Goal: Task Accomplishment & Management: Use online tool/utility

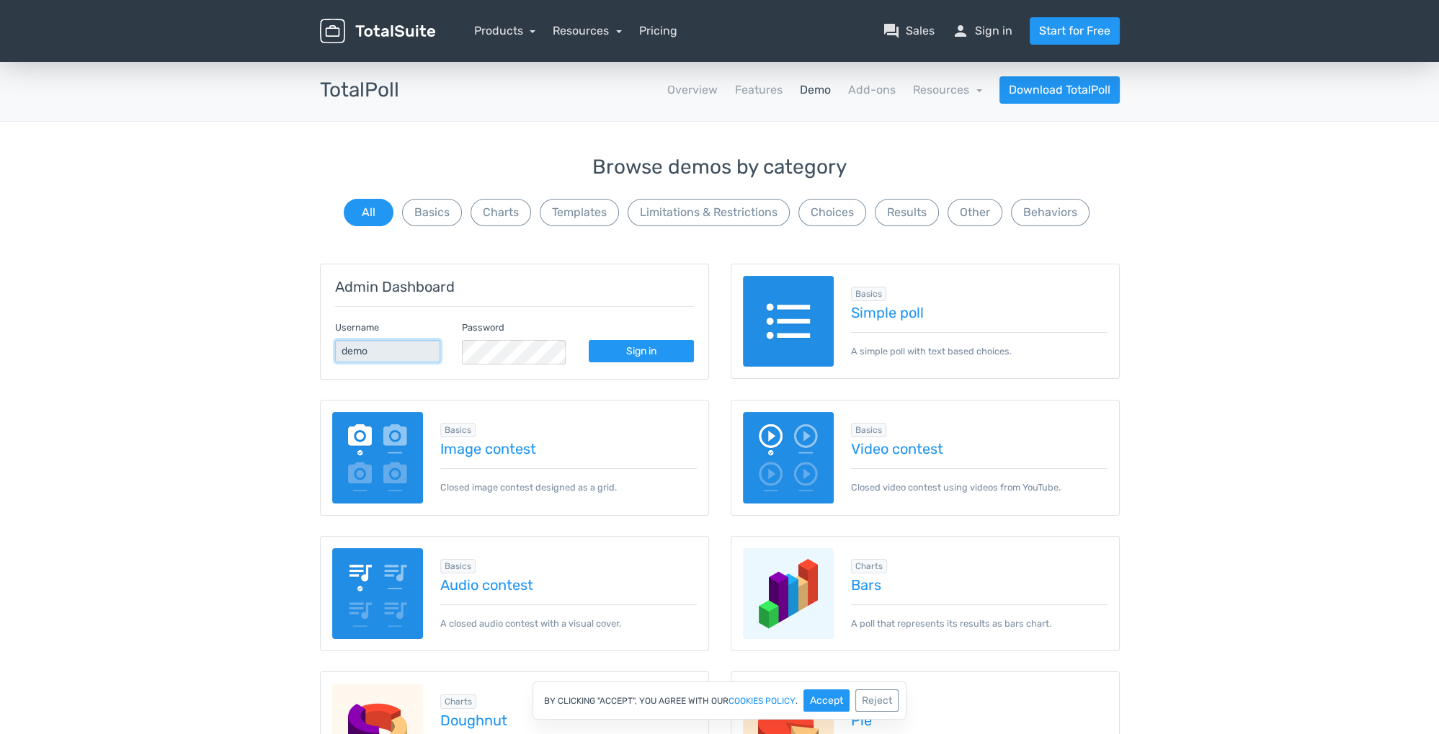
click at [390, 362] on input "demo" at bounding box center [387, 351] width 105 height 22
click at [889, 321] on link "Simple poll" at bounding box center [979, 313] width 257 height 16
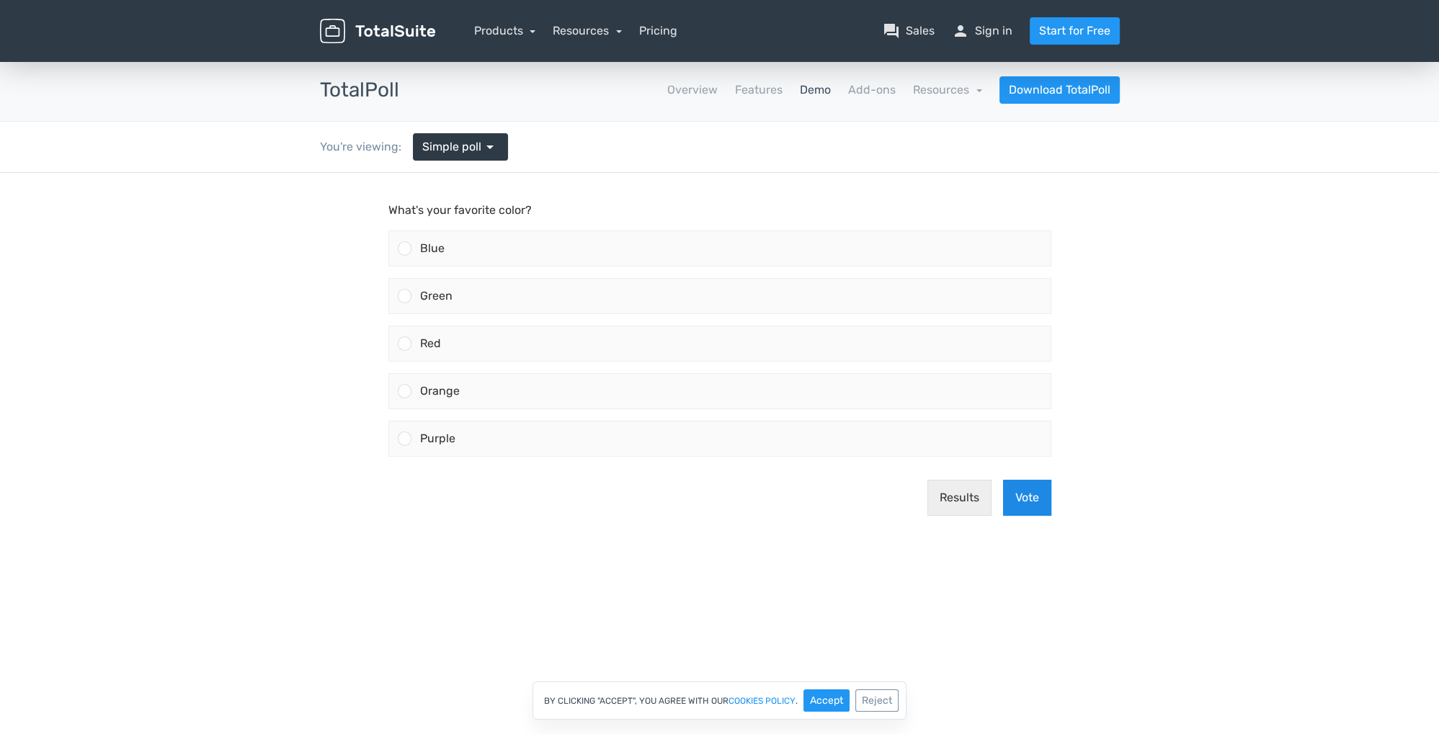
click at [1033, 494] on button "Vote" at bounding box center [1027, 498] width 48 height 36
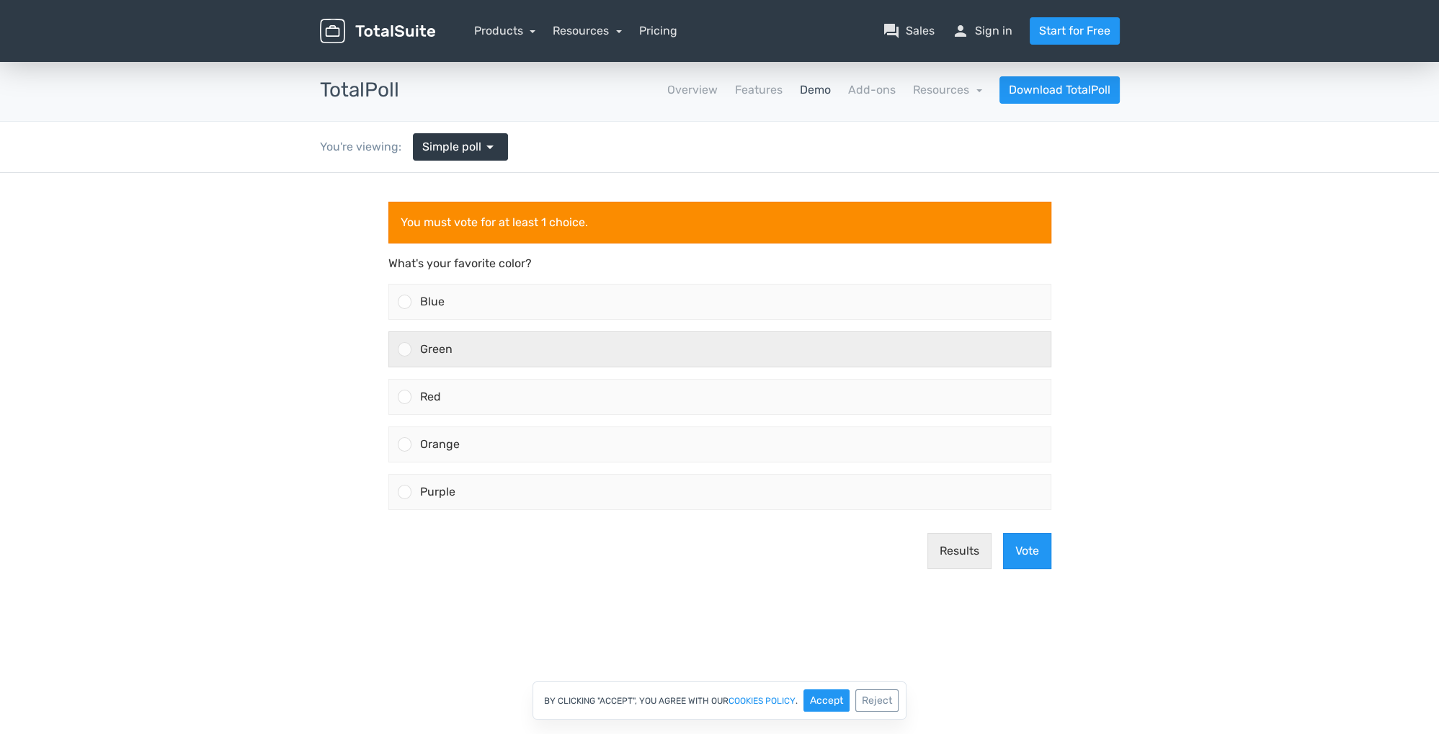
click at [486, 342] on div "Green" at bounding box center [730, 349] width 639 height 35
click at [404, 349] on input "Green" at bounding box center [404, 349] width 0 height 0
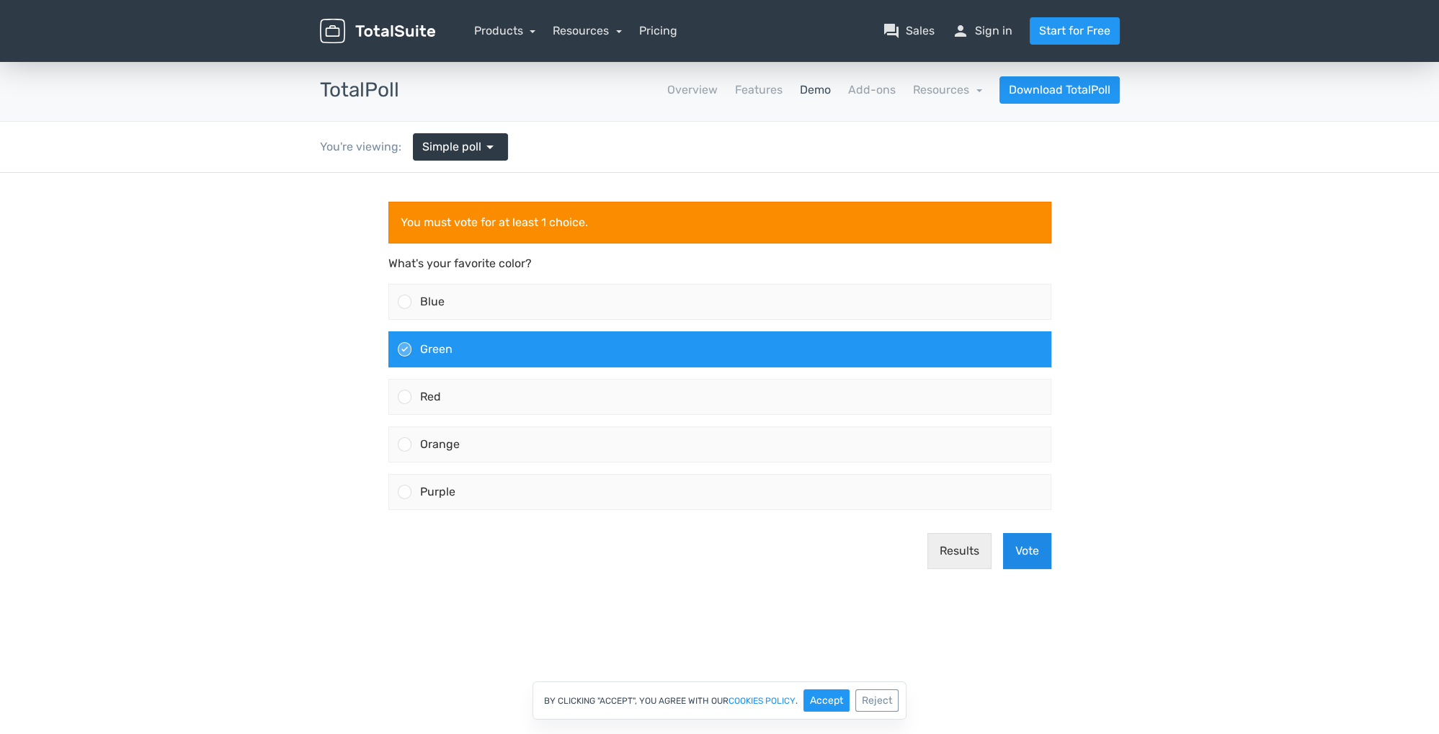
click at [1022, 545] on button "Vote" at bounding box center [1027, 551] width 48 height 36
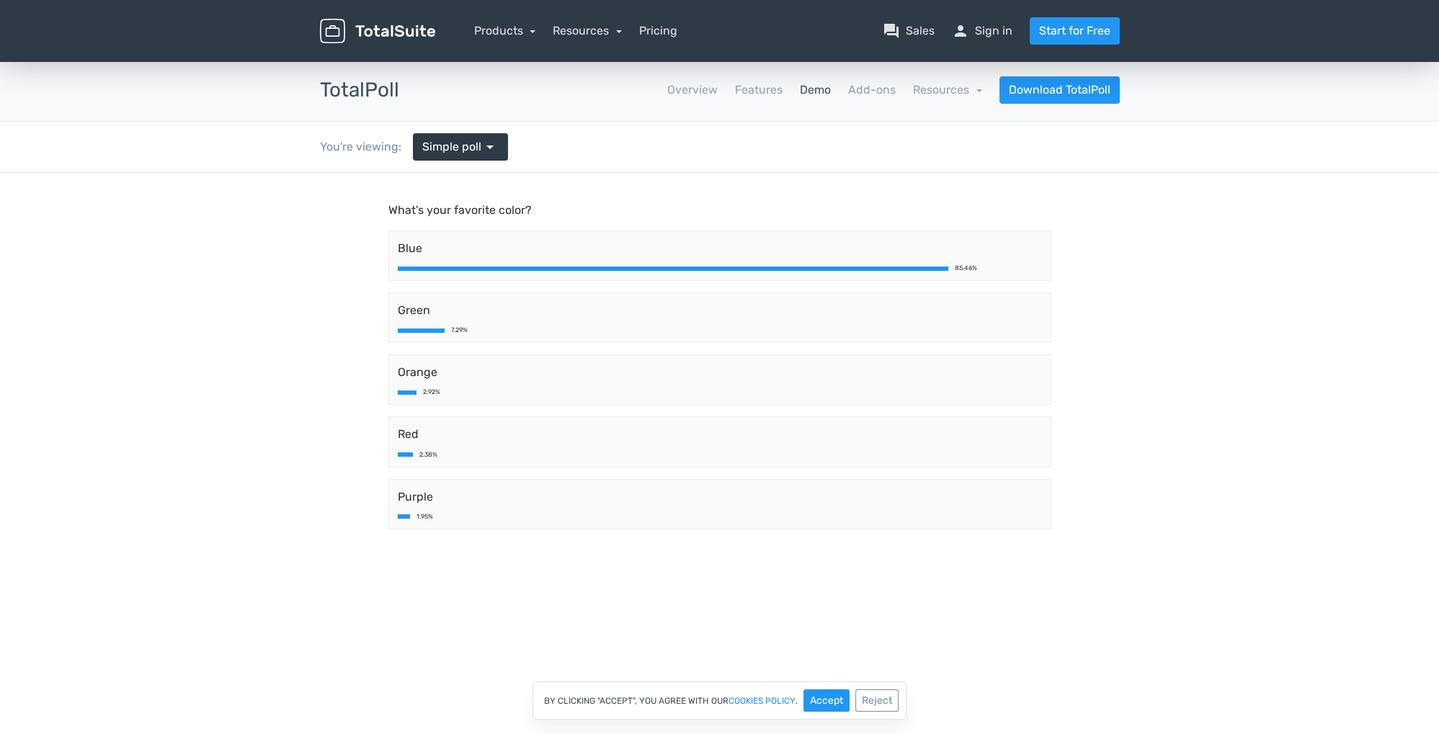
click at [257, 276] on body "What's your favorite color? Blue 85.46% Green 7.29% Orange 2.92% Red 2.38% Purp…" at bounding box center [719, 396] width 1439 height 447
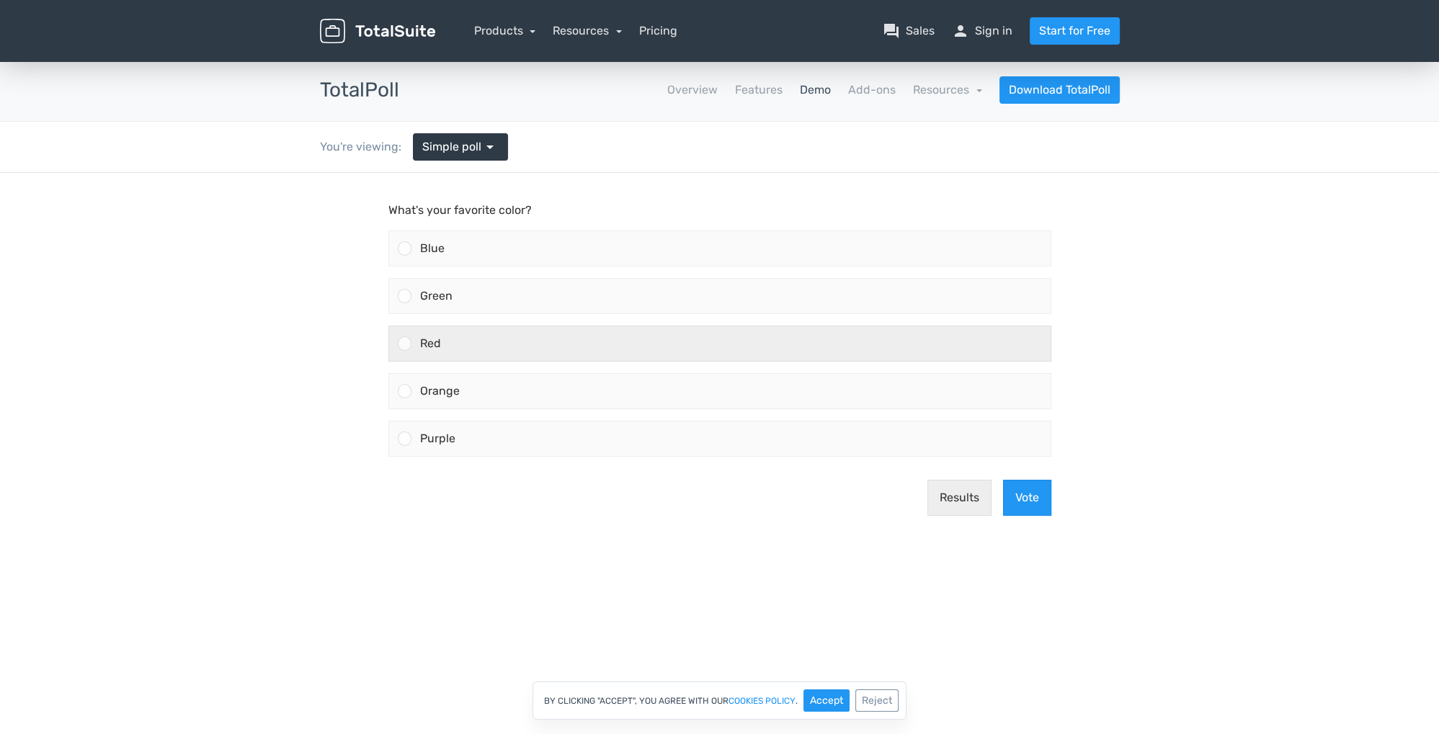
click at [420, 347] on span "Red" at bounding box center [430, 344] width 21 height 14
click at [404, 344] on input "Red" at bounding box center [404, 344] width 0 height 0
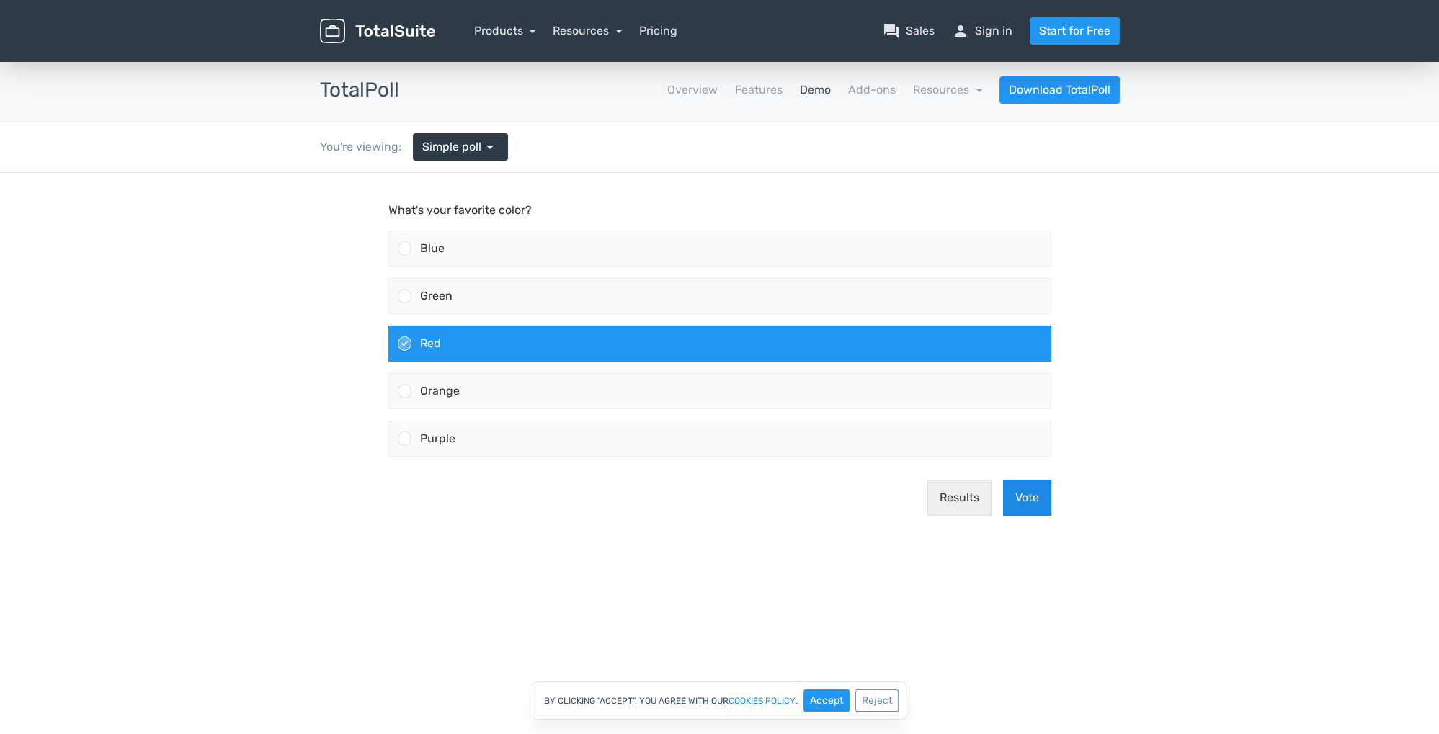
click at [1017, 491] on button "Vote" at bounding box center [1027, 498] width 48 height 36
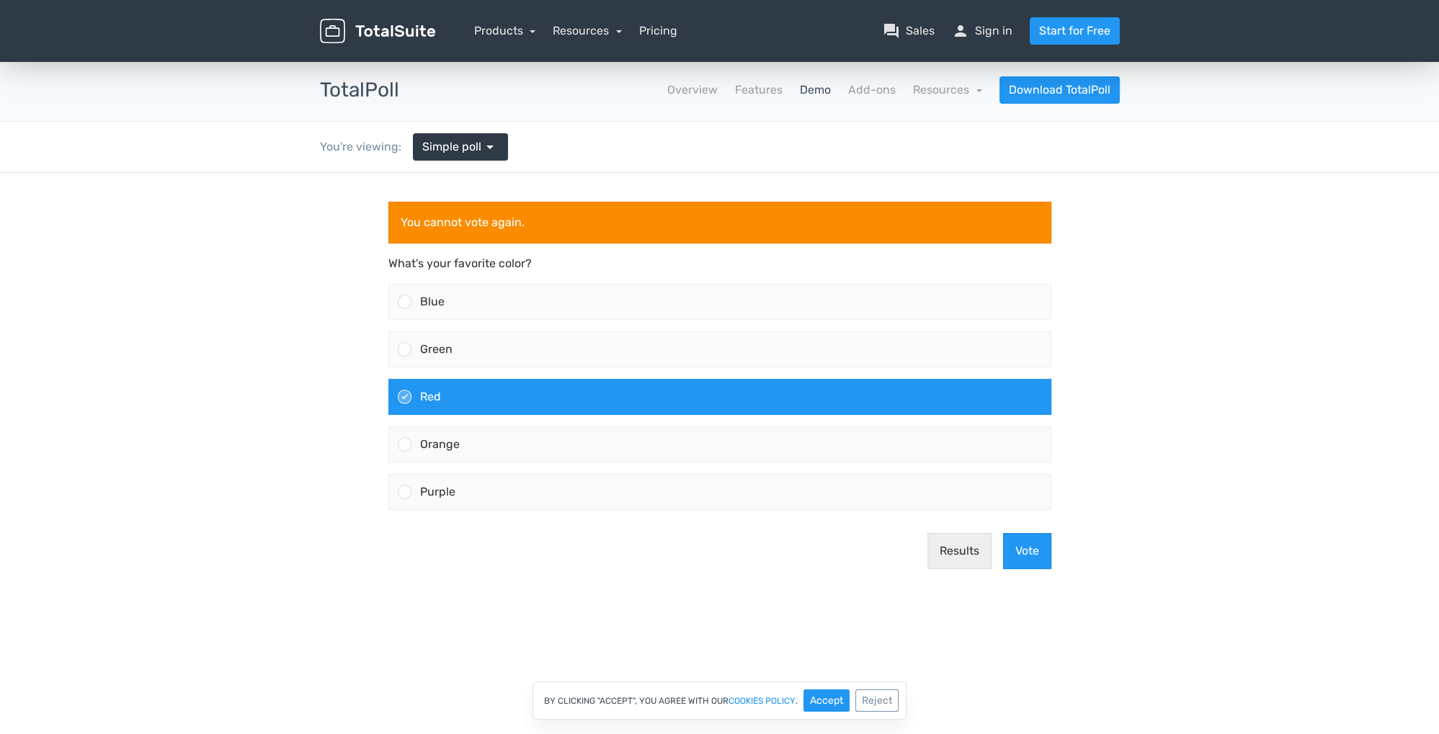
click at [824, 201] on main "You cannot vote again. What's your favorite color? Blue Green Red" at bounding box center [720, 391] width 692 height 437
